Goal: Task Accomplishment & Management: Complete application form

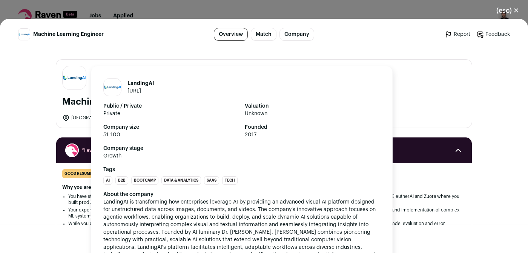
click at [75, 78] on img "Close modal via background" at bounding box center [74, 77] width 23 height 9
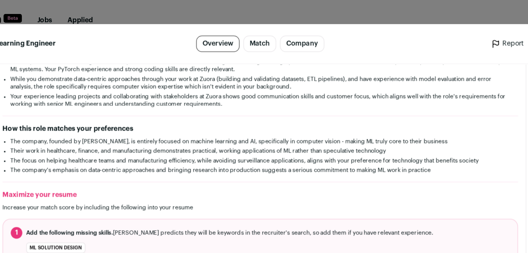
scroll to position [105, 0]
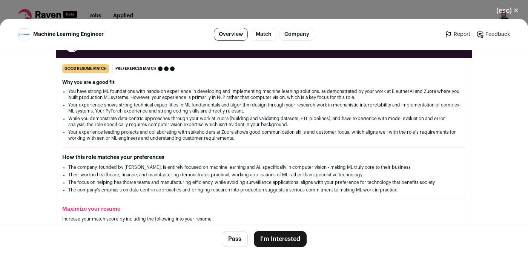
click at [515, 9] on button "(esc) ✕" at bounding box center [507, 10] width 41 height 17
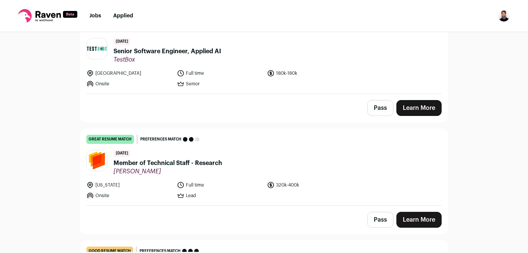
scroll to position [1408, 0]
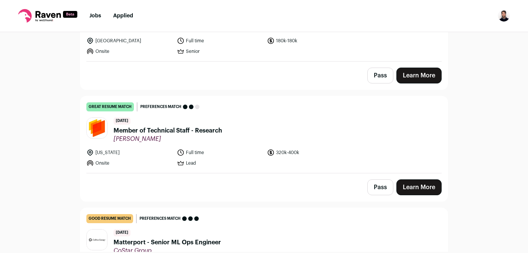
click at [101, 118] on img at bounding box center [97, 128] width 20 height 20
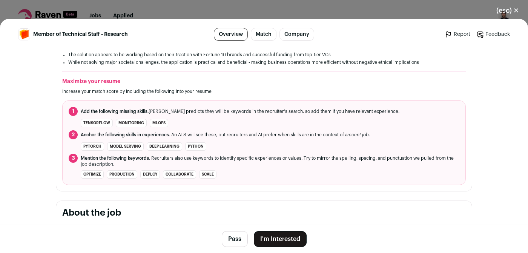
scroll to position [37, 0]
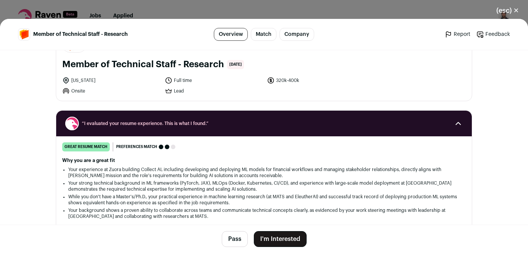
click at [257, 5] on div "(esc) ✕ Member of Technical Staff - Research Overview Match Company Report Feed…" at bounding box center [264, 126] width 528 height 253
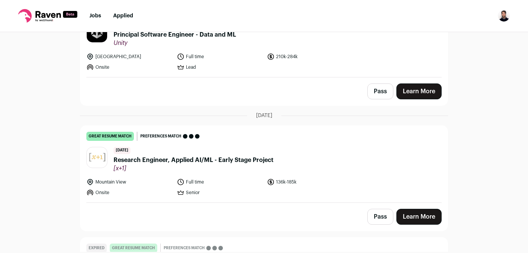
scroll to position [2125, 0]
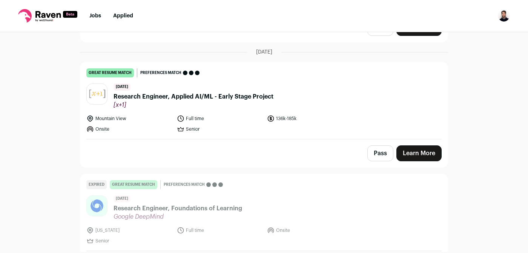
click at [236, 101] on span "[x+1]" at bounding box center [193, 105] width 160 height 8
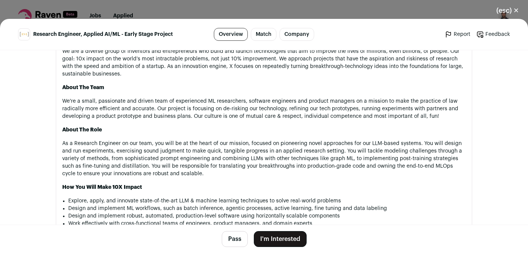
scroll to position [422, 0]
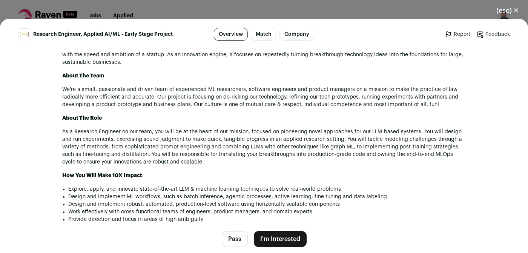
click at [230, 5] on div "(esc) ✕ Research Engineer, Applied AI/ML - Early Stage Project Overview Match C…" at bounding box center [264, 126] width 528 height 253
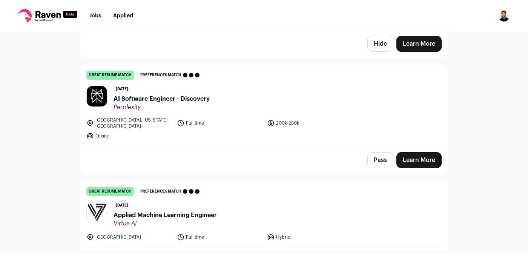
scroll to position [2655, 0]
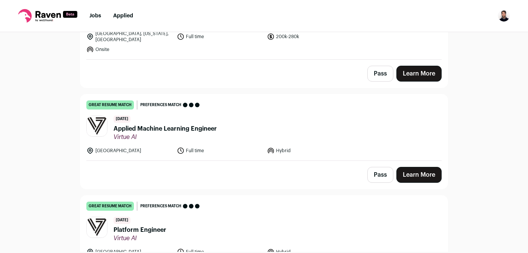
click at [197, 124] on span "Applied Machine Learning Engineer" at bounding box center [164, 128] width 103 height 9
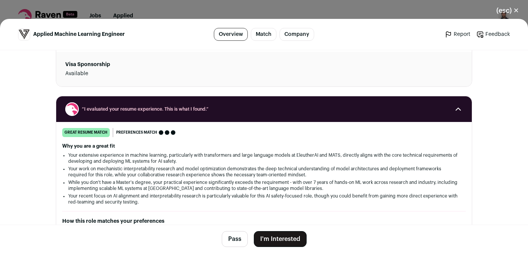
scroll to position [0, 0]
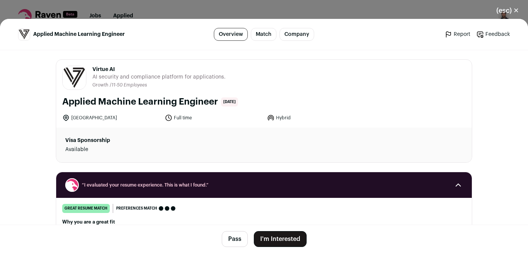
click at [287, 245] on button "I'm Interested" at bounding box center [280, 239] width 53 height 16
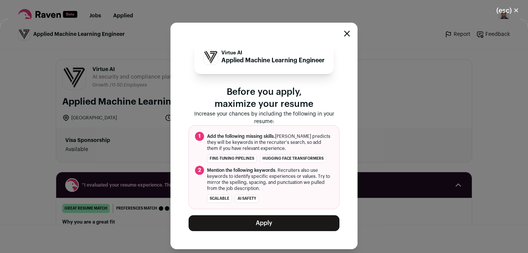
click at [350, 33] on icon "Close modal" at bounding box center [347, 34] width 6 height 6
